Goal: Information Seeking & Learning: Learn about a topic

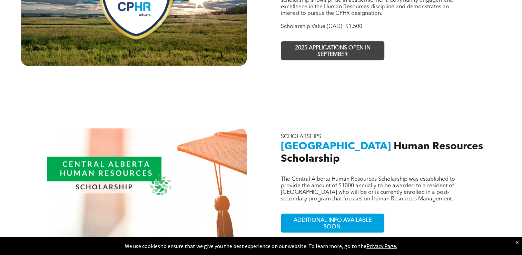
scroll to position [550, 0]
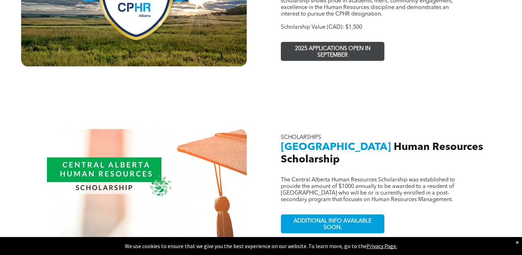
click at [342, 42] on span "2025 APPLICATIONS OPEN IN SEPTEMBER" at bounding box center [332, 52] width 101 height 20
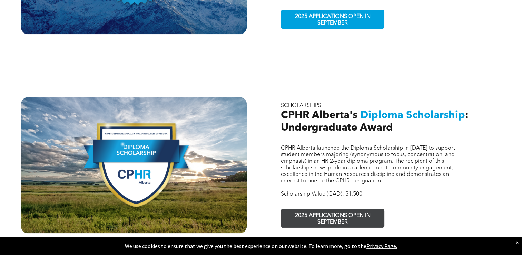
scroll to position [385, 0]
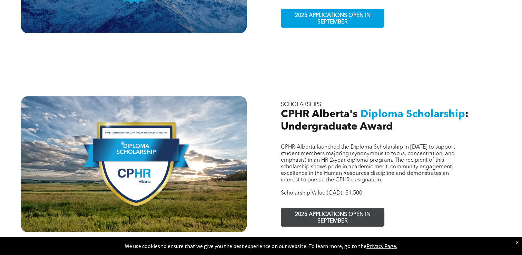
click at [320, 210] on span "2025 APPLICATIONS OPEN IN SEPTEMBER" at bounding box center [332, 218] width 101 height 20
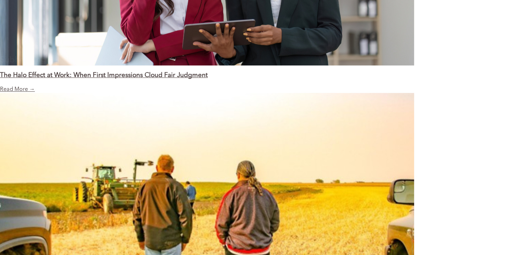
scroll to position [622, 0]
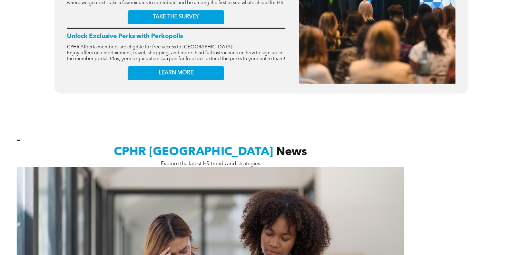
scroll to position [516, 0]
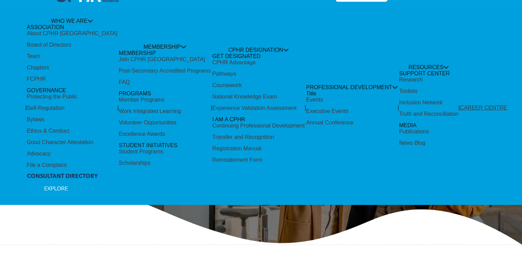
scroll to position [23, 0]
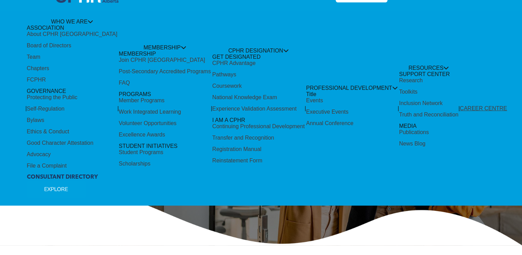
click at [222, 99] on div "Take Your HR Career To New Heights!" at bounding box center [261, 123] width 414 height 79
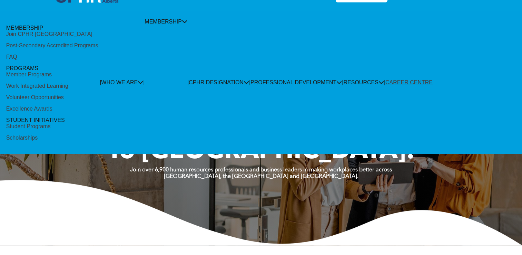
click at [38, 135] on div "Scholarships" at bounding box center [22, 138] width 32 height 6
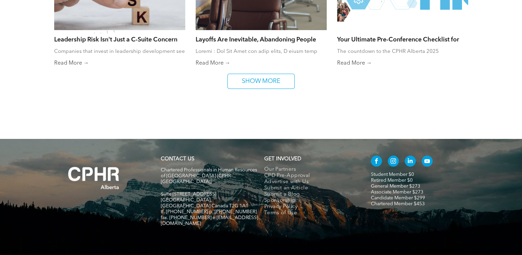
scroll to position [555, 0]
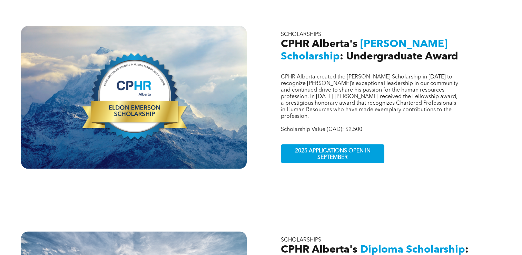
scroll to position [280, 0]
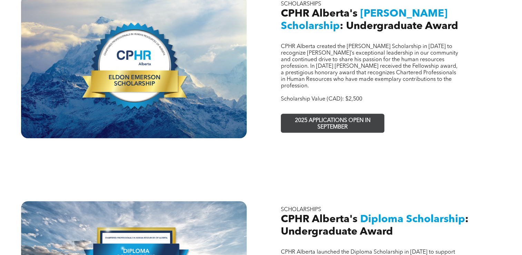
click at [295, 114] on span "2025 APPLICATIONS OPEN IN SEPTEMBER" at bounding box center [332, 124] width 101 height 20
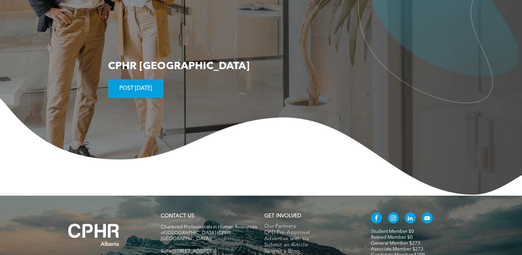
scroll to position [1349, 0]
